Goal: Information Seeking & Learning: Check status

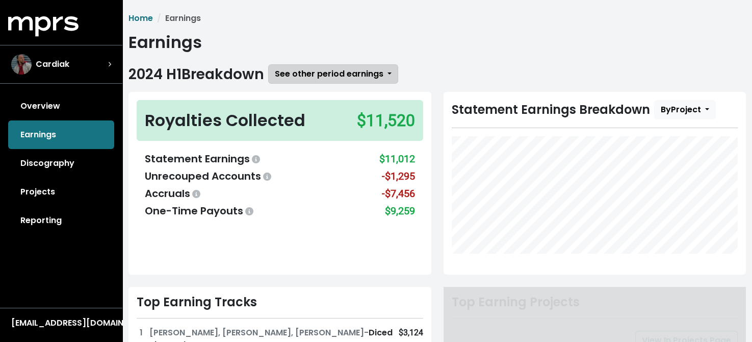
click at [336, 72] on span "See other period earnings" at bounding box center [329, 74] width 109 height 12
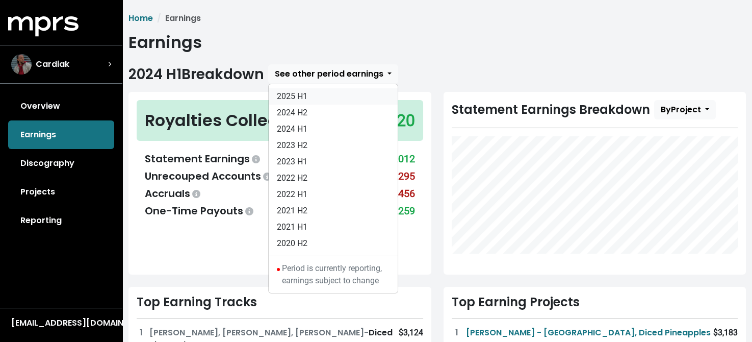
click at [299, 96] on link "2025 H1" at bounding box center [333, 96] width 129 height 16
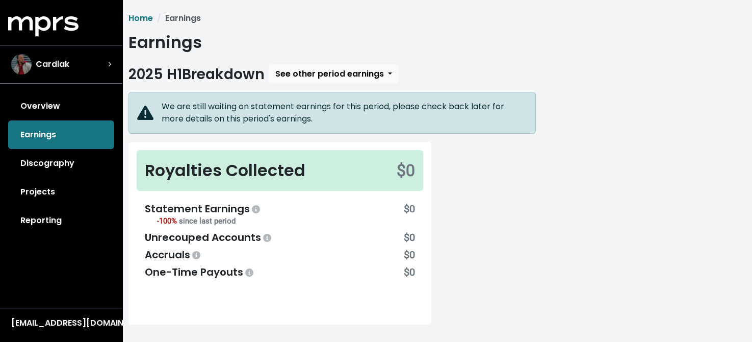
click at [29, 212] on link "Reporting" at bounding box center [61, 220] width 106 height 29
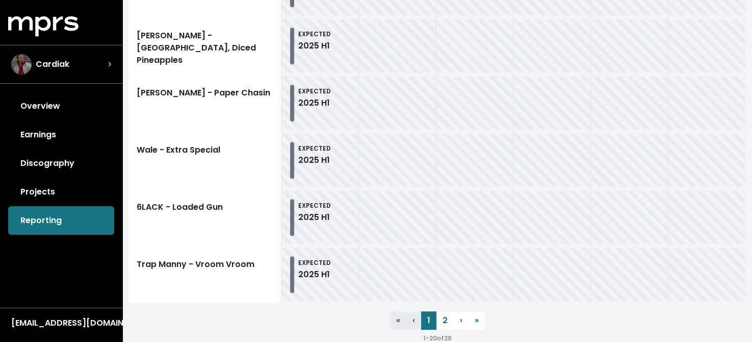
scroll to position [1253, 0]
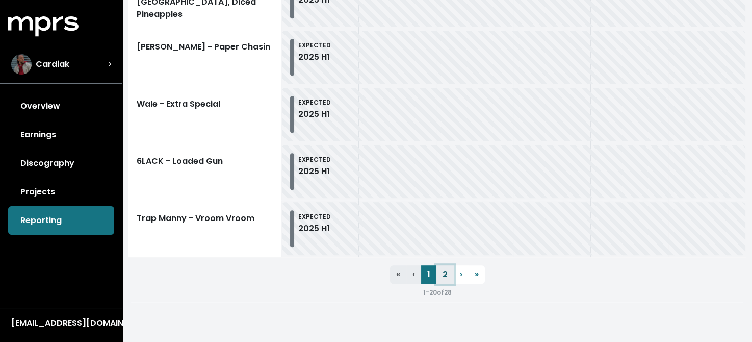
click at [446, 273] on link "2" at bounding box center [445, 274] width 17 height 18
